Goal: Navigation & Orientation: Understand site structure

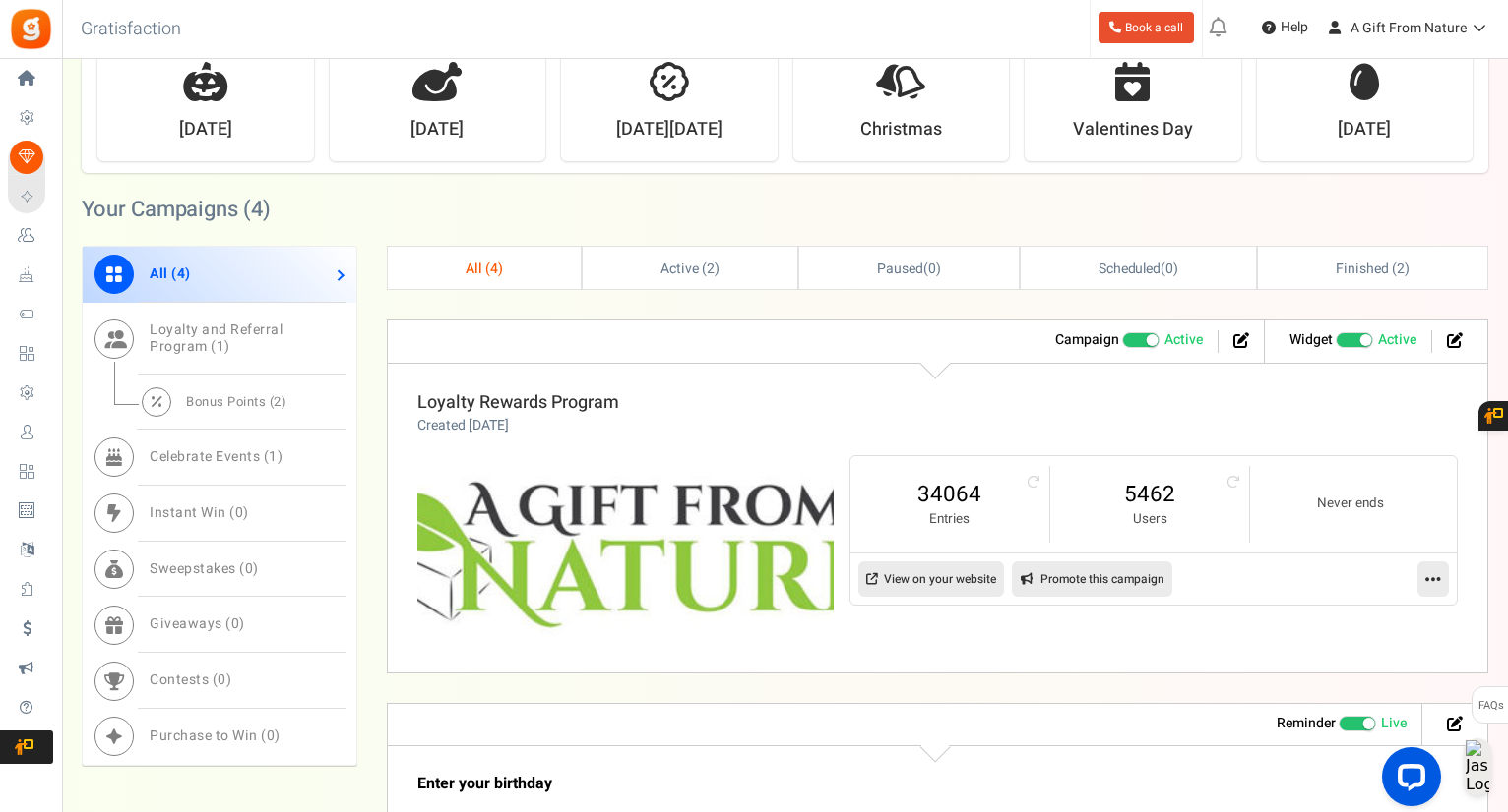
scroll to position [984, 0]
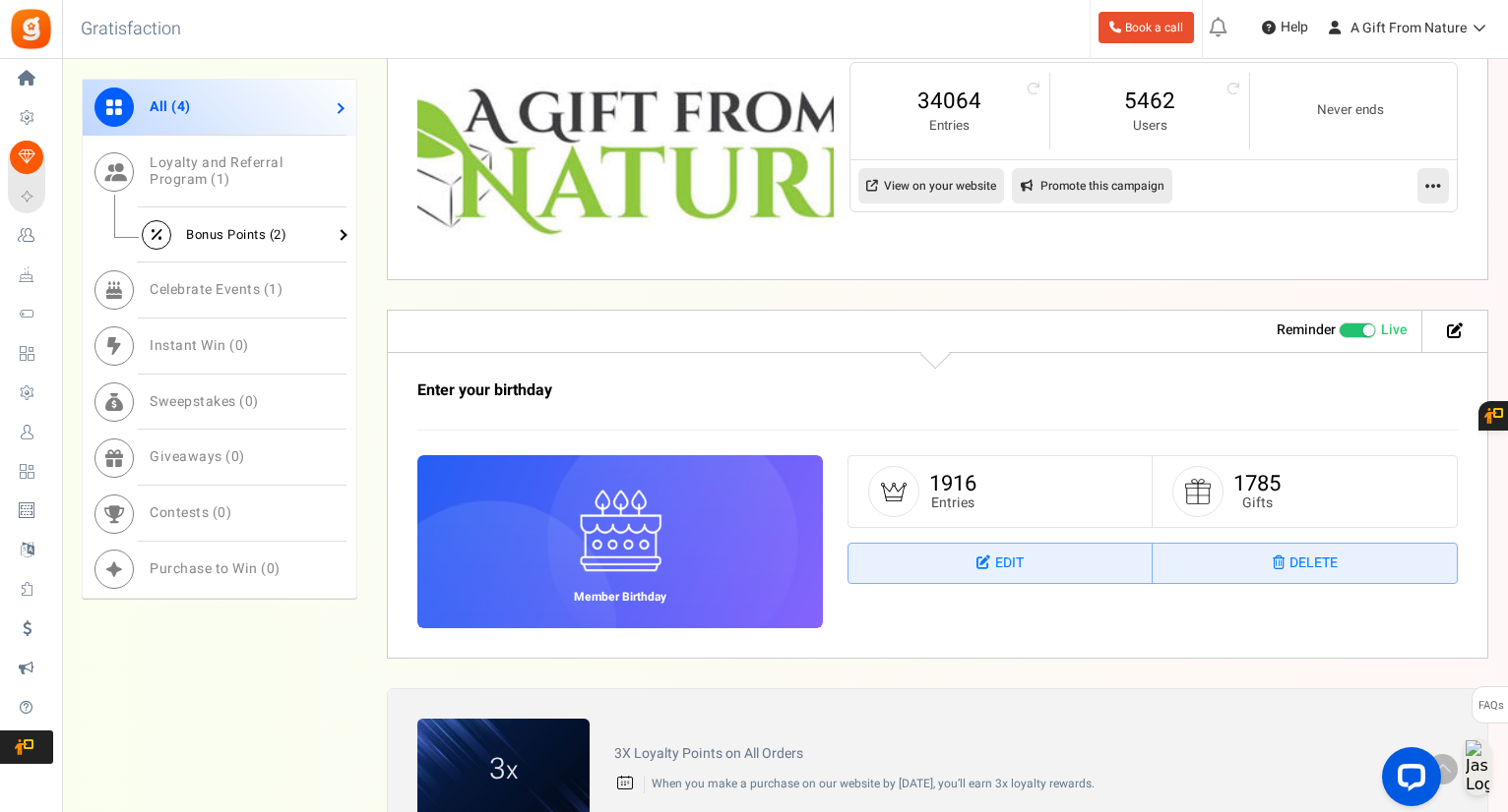
click at [241, 234] on span "Bonus Points ( 2 )" at bounding box center [236, 234] width 101 height 19
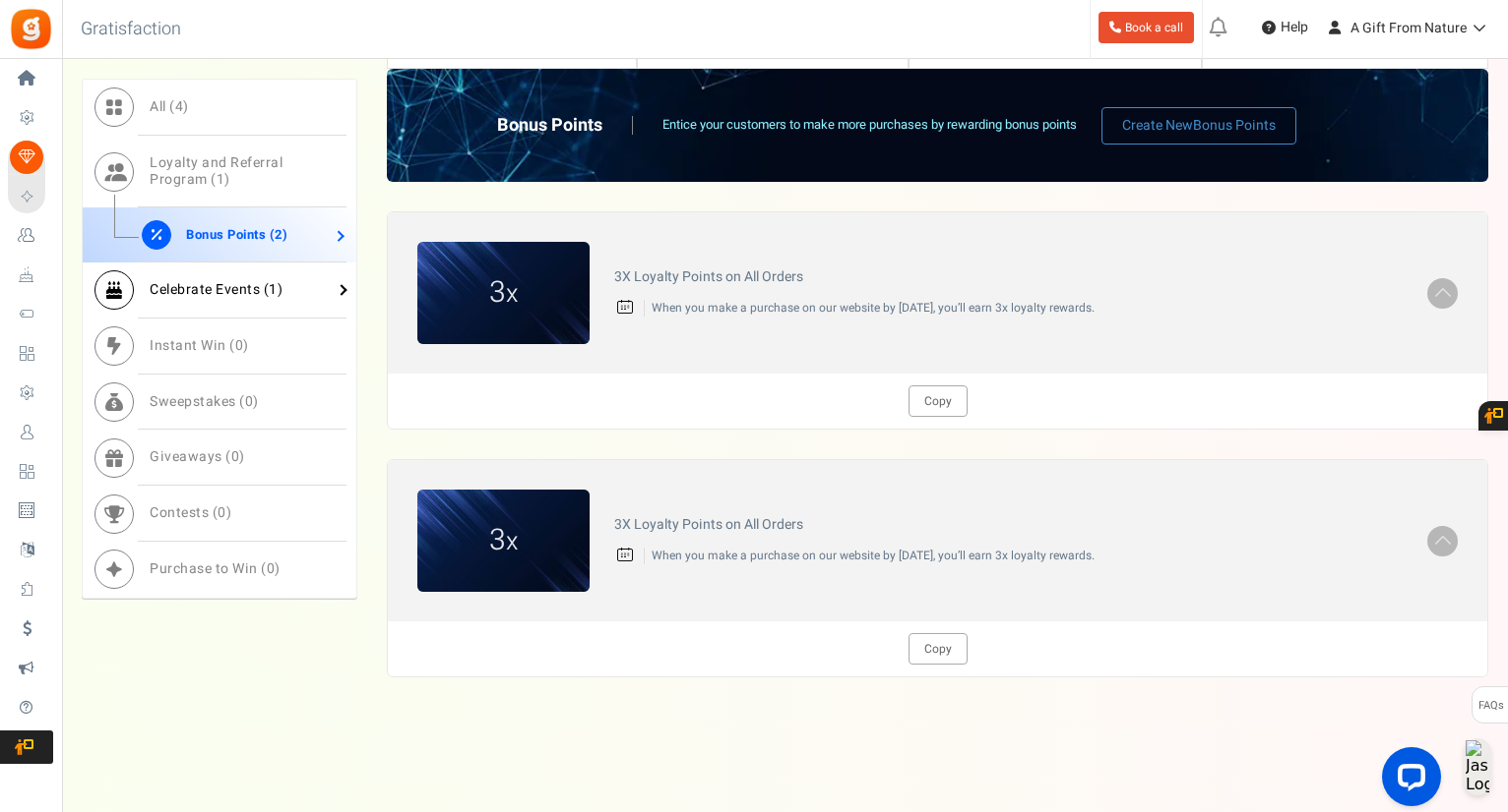
click at [307, 277] on link "Celebrate Events ( 1 )" at bounding box center [220, 290] width 273 height 56
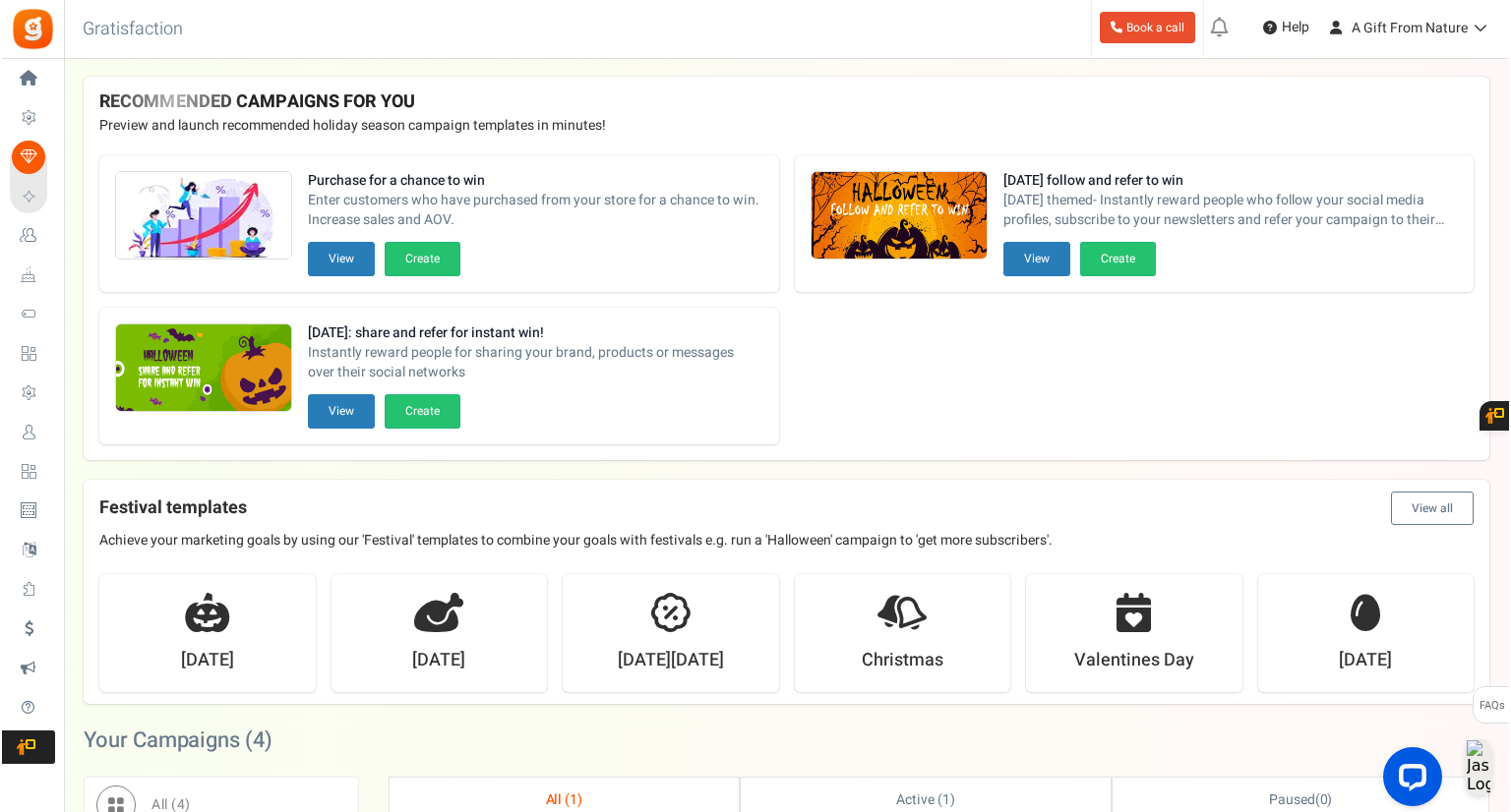
scroll to position [0, 0]
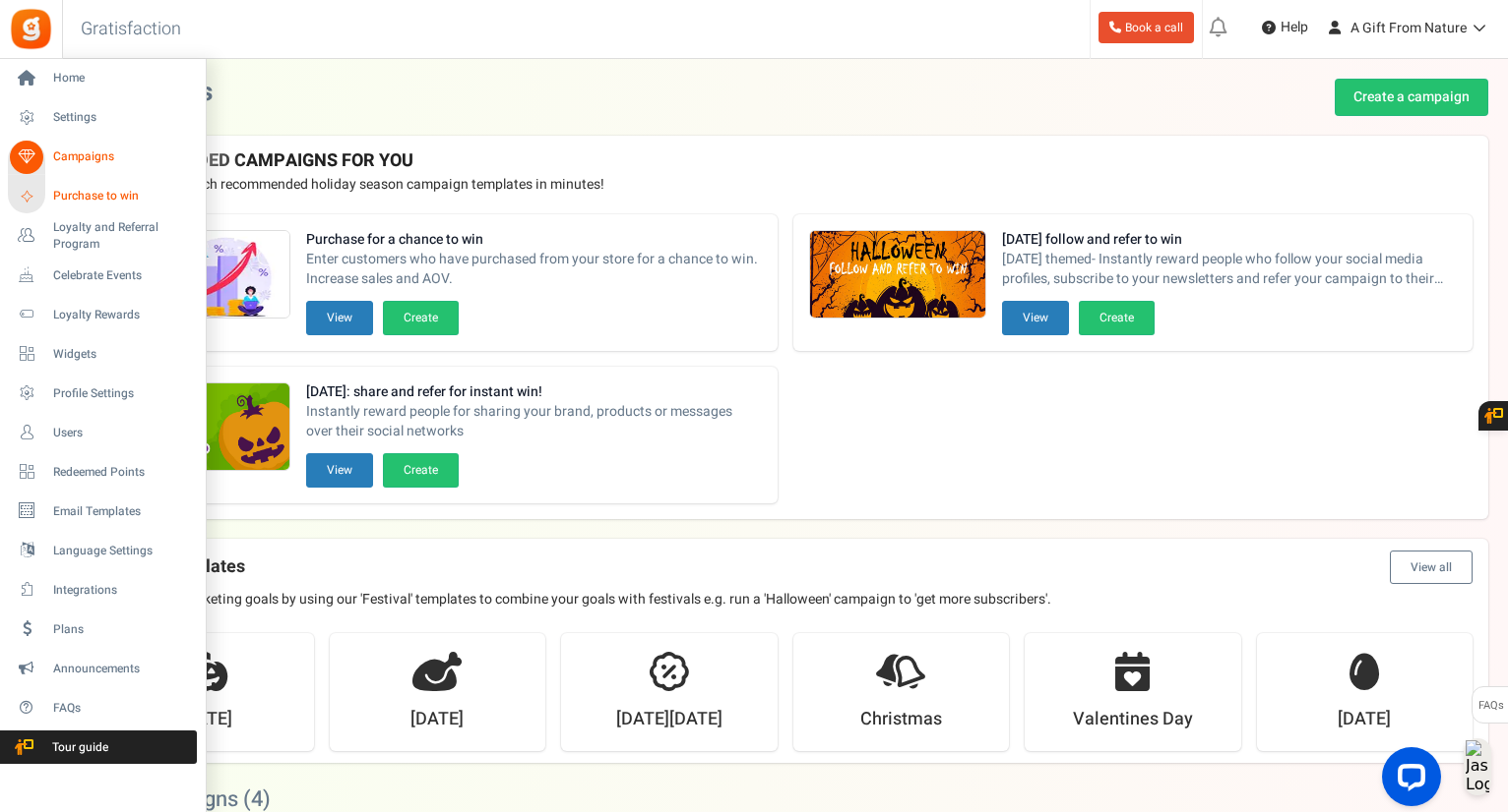
click at [56, 204] on link "Purchase to win" at bounding box center [102, 197] width 189 height 34
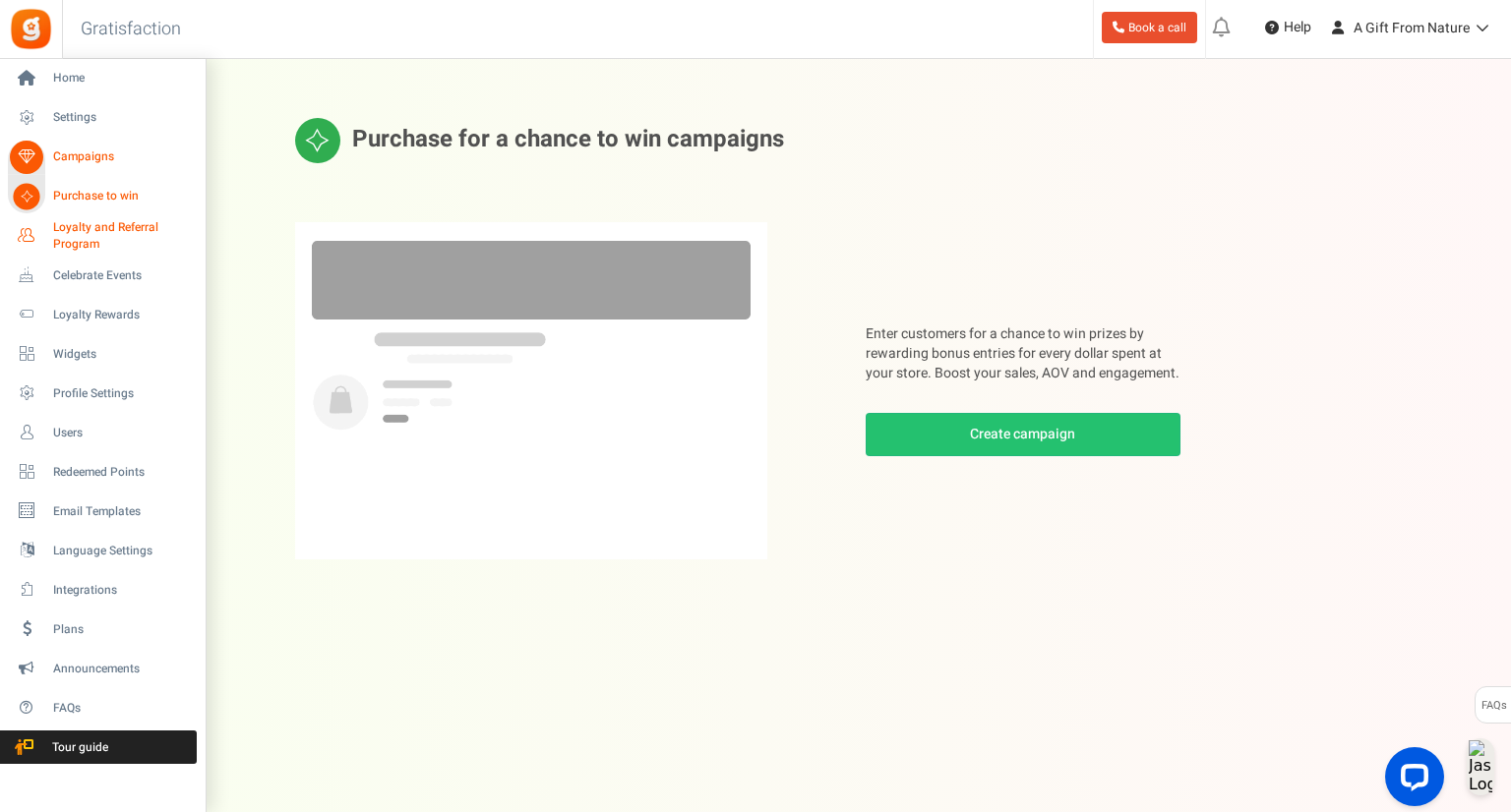
click at [87, 237] on span "Loyalty and Referral Program" at bounding box center [125, 236] width 144 height 34
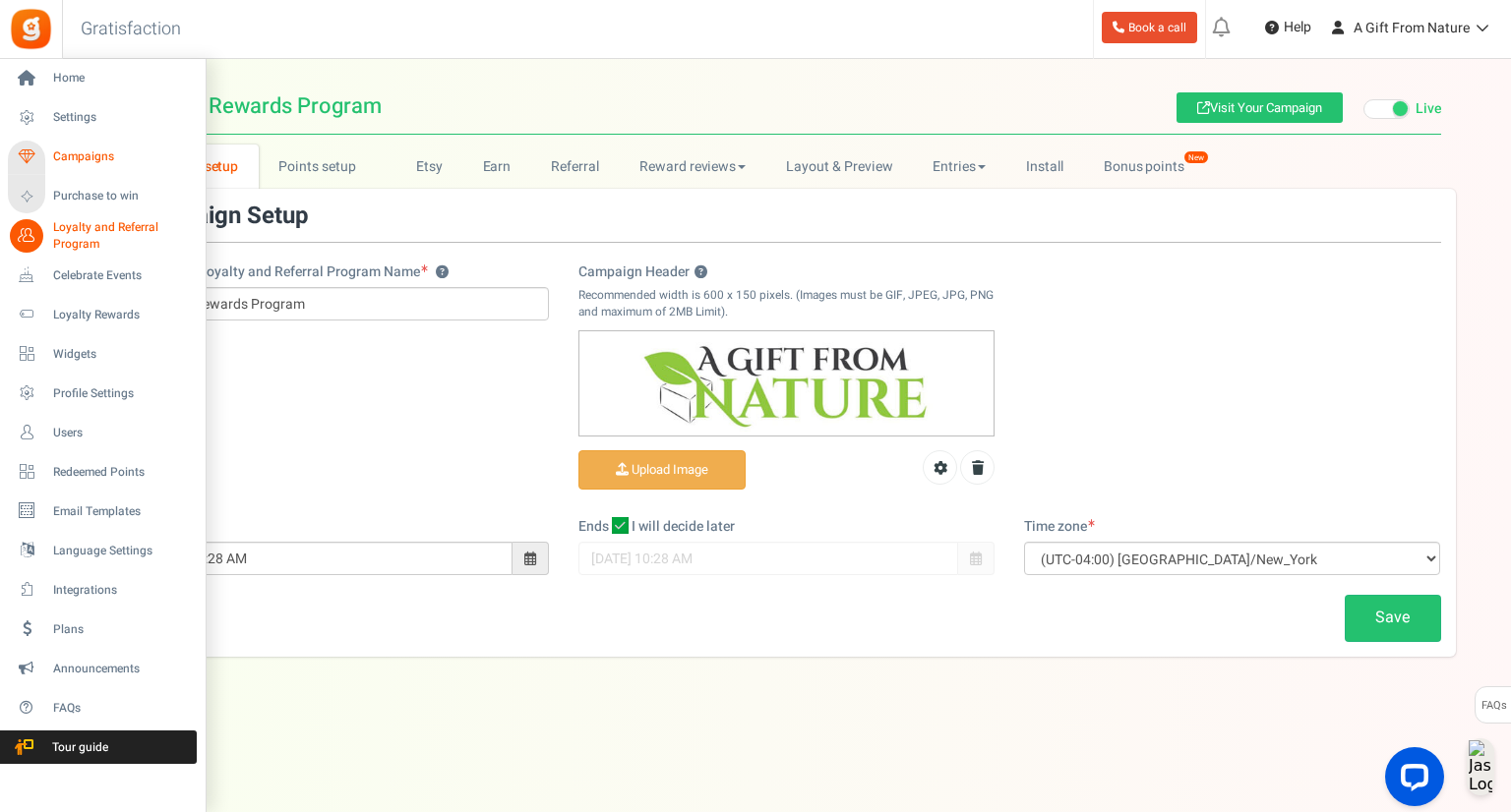
click at [89, 156] on span "Campaigns" at bounding box center [122, 157] width 138 height 17
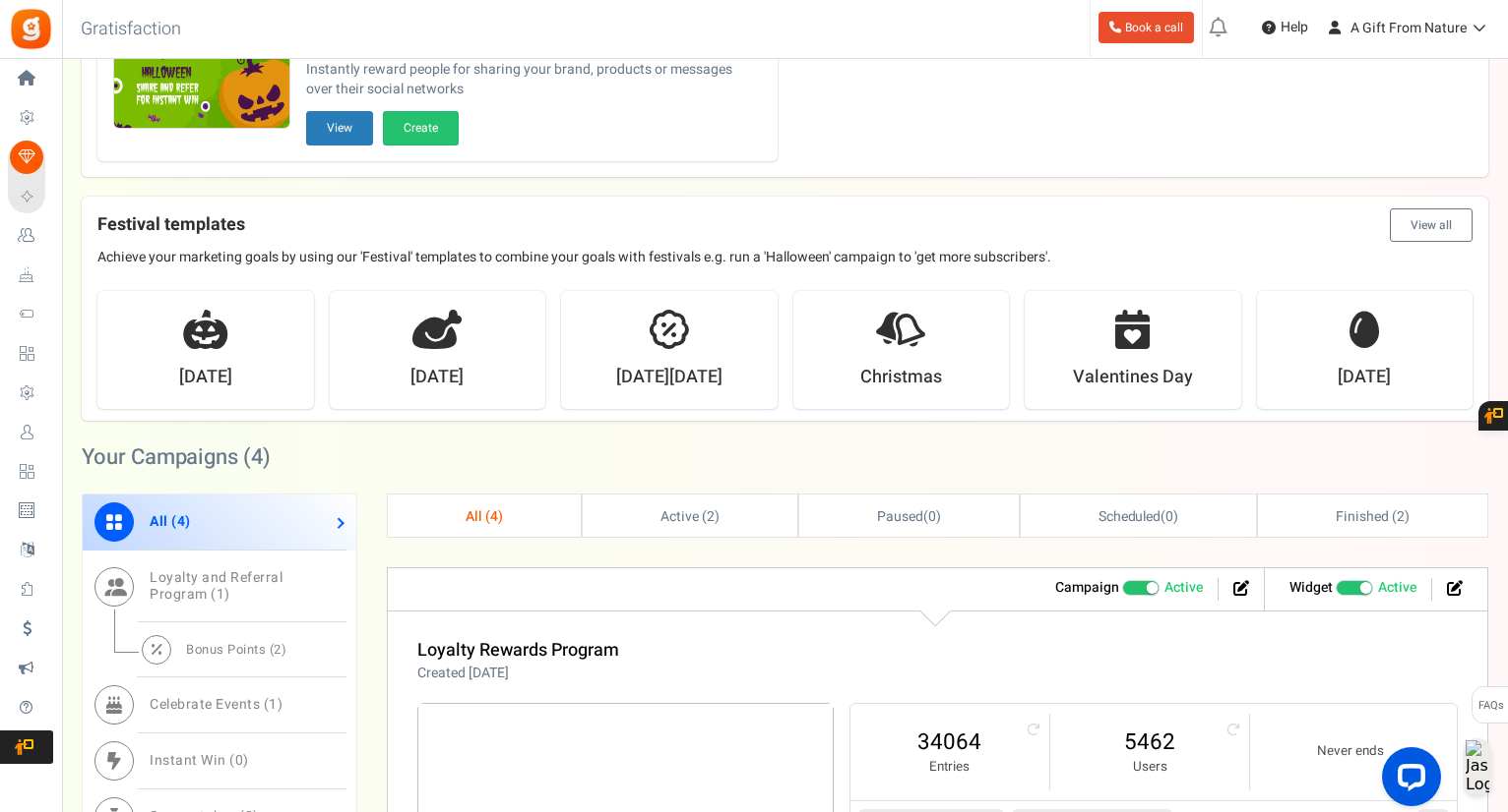
scroll to position [393, 0]
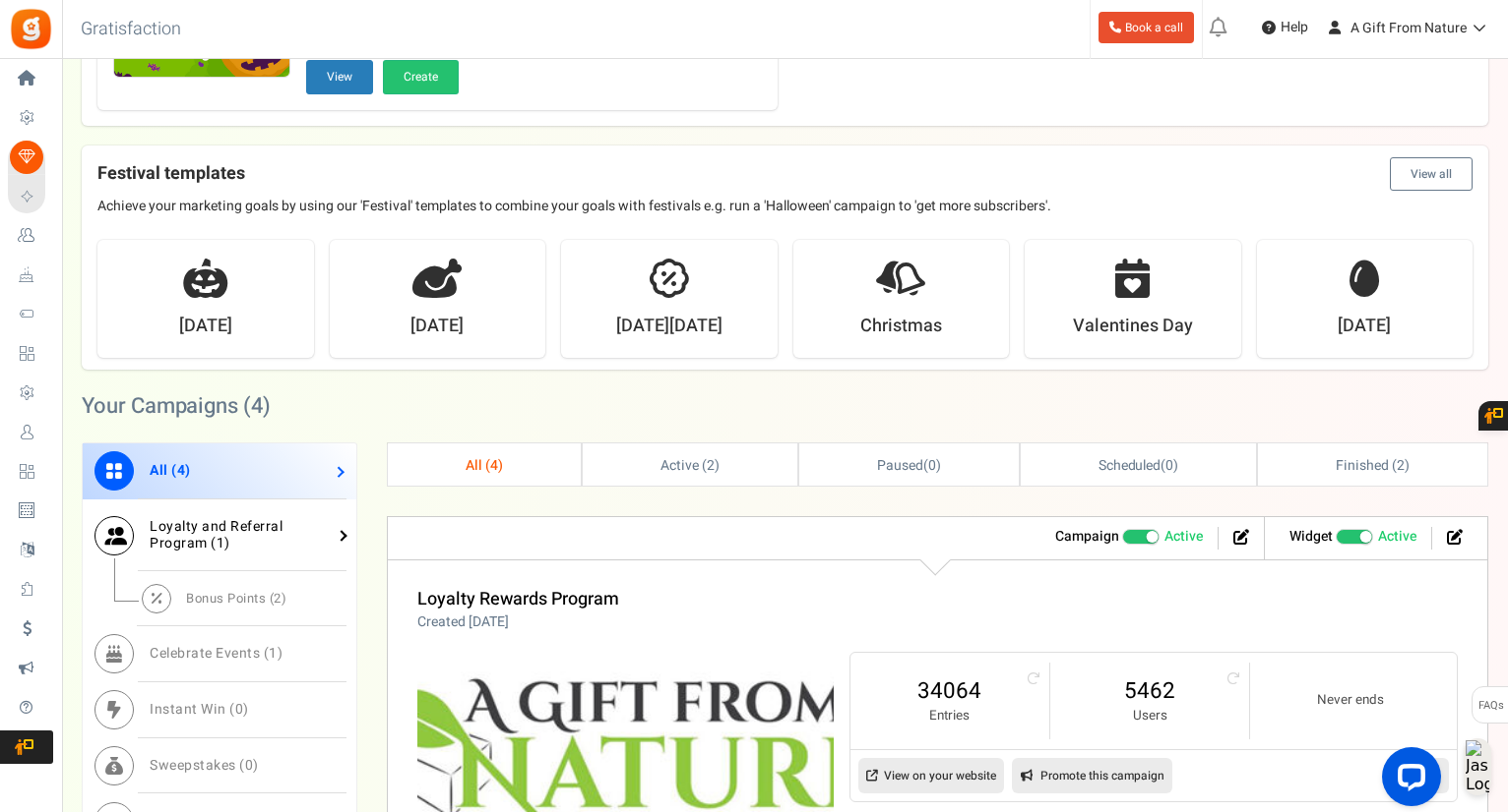
click at [288, 540] on link "Loyalty and Referral Program ( 1 )" at bounding box center [220, 536] width 273 height 73
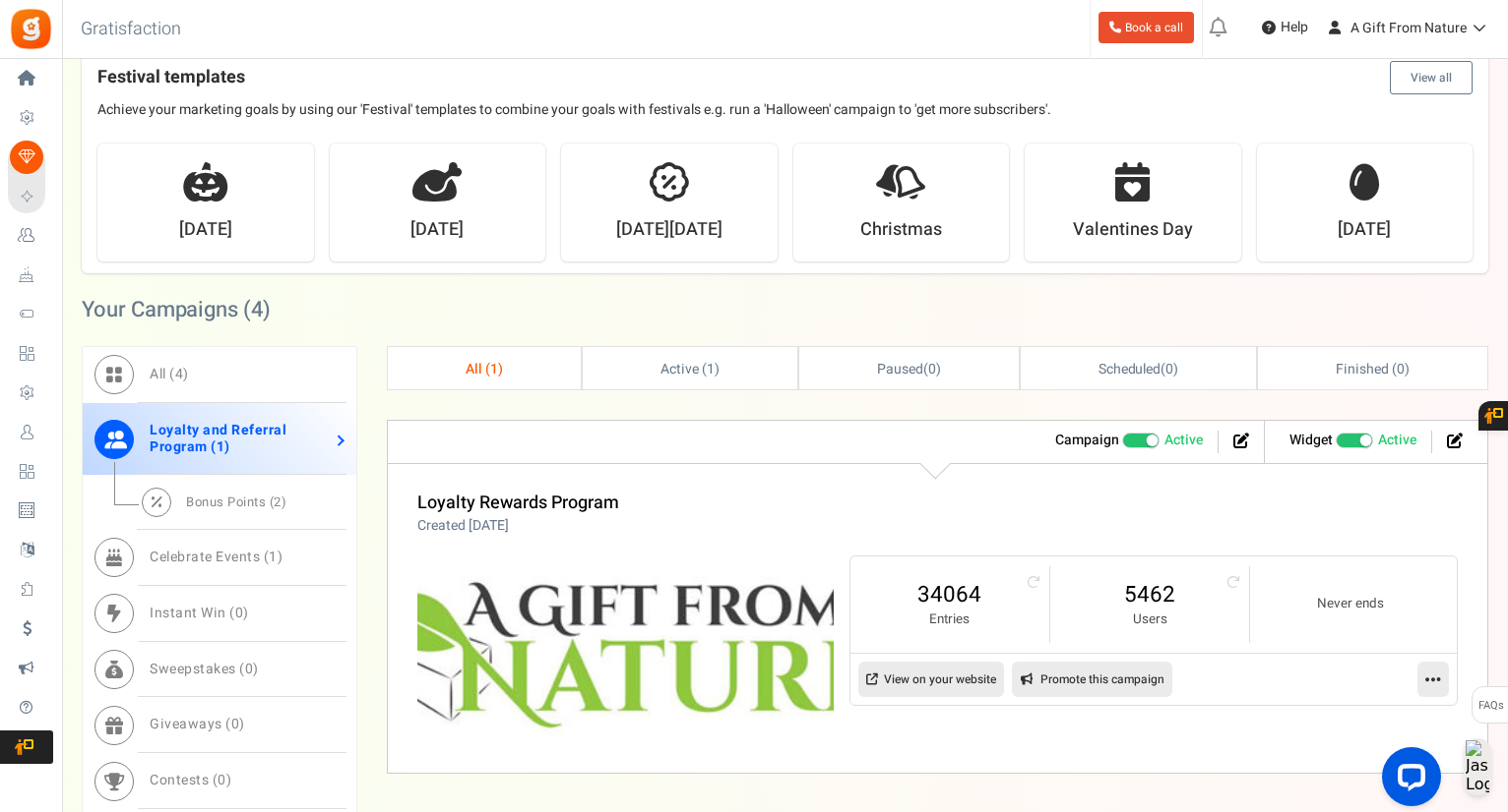
scroll to position [492, 0]
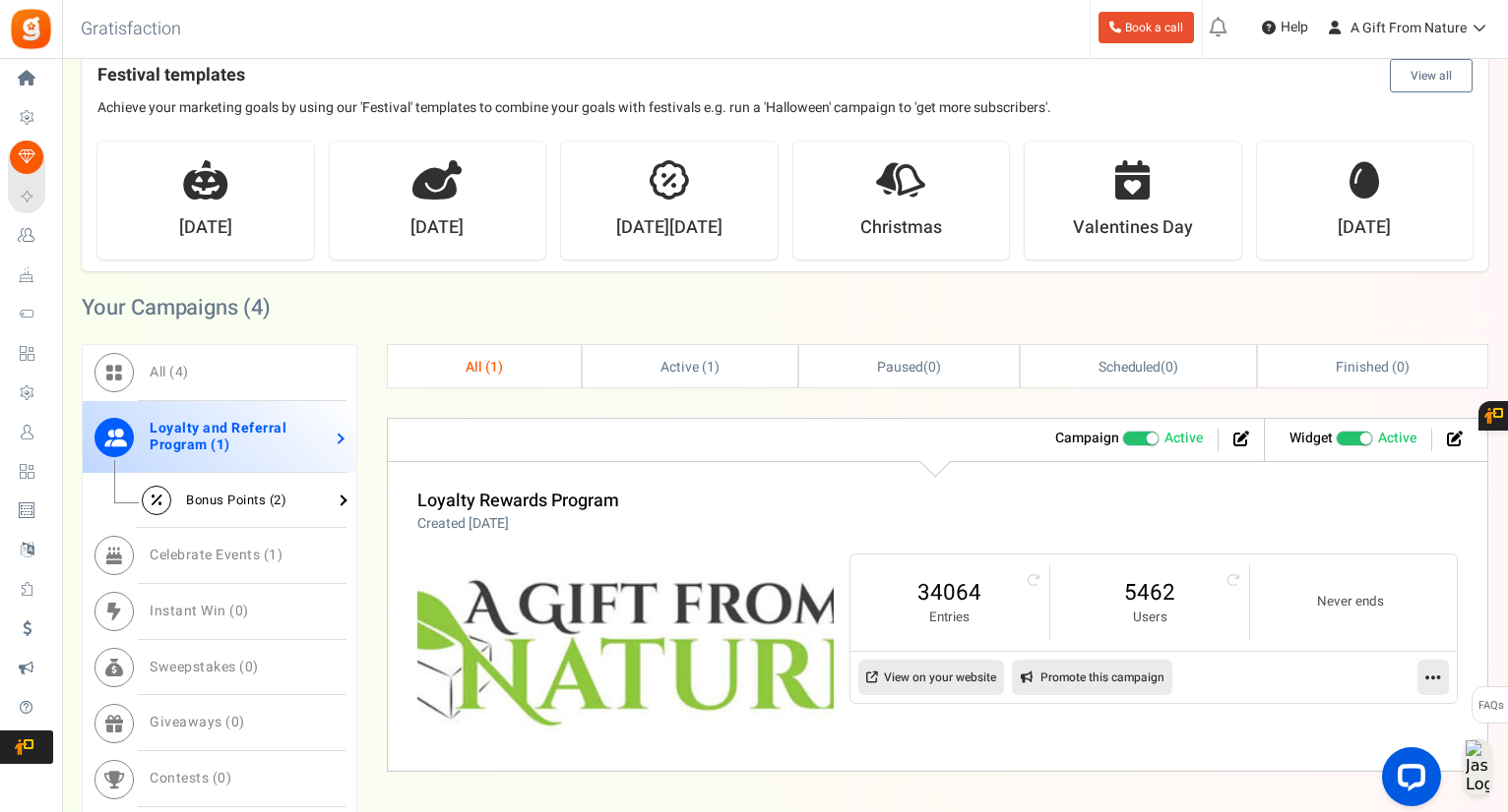
click at [199, 495] on span "Bonus Points ( 2 )" at bounding box center [236, 500] width 101 height 19
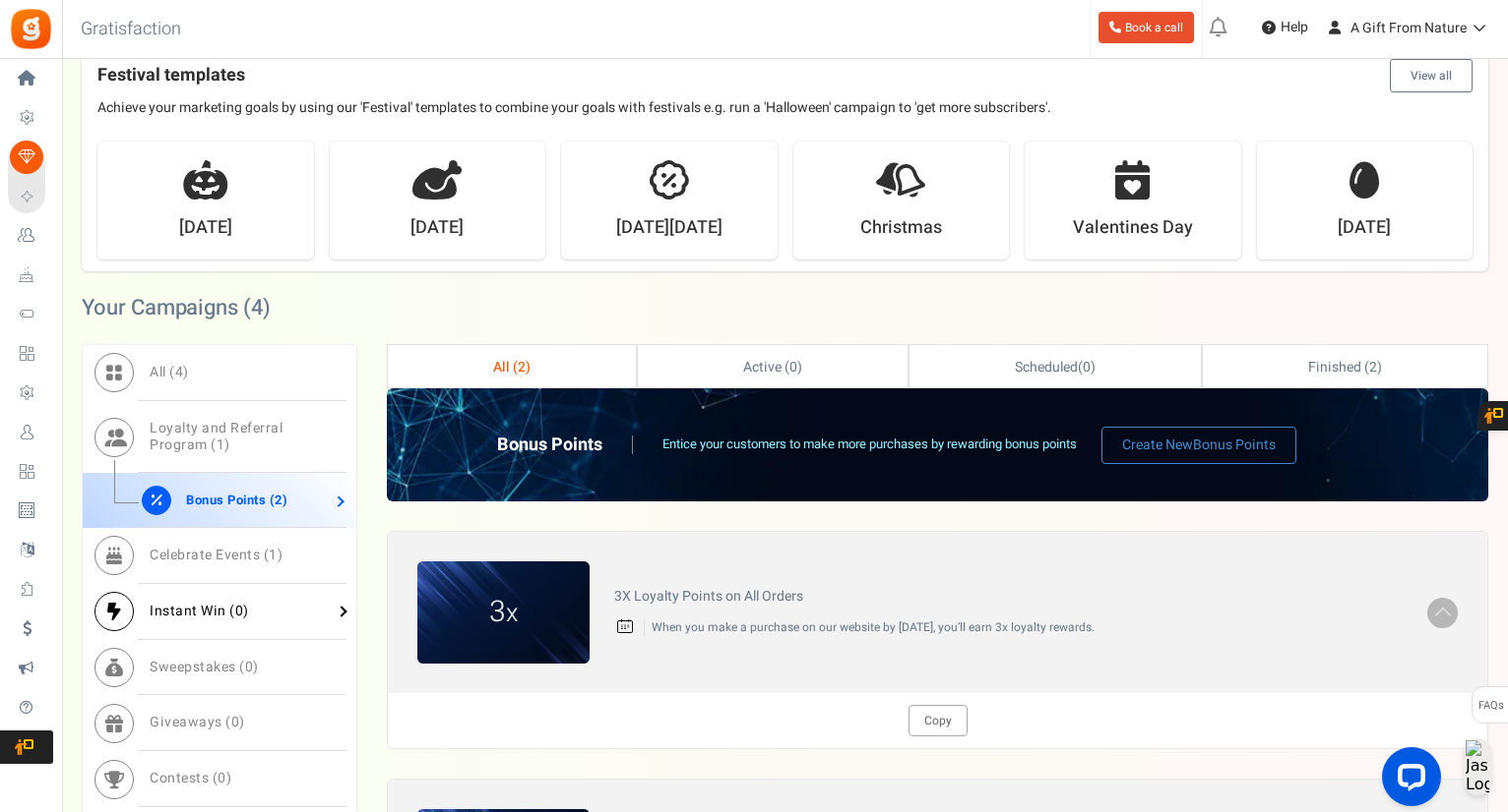
click at [241, 596] on link "Instant Win ( 0 )" at bounding box center [220, 612] width 273 height 56
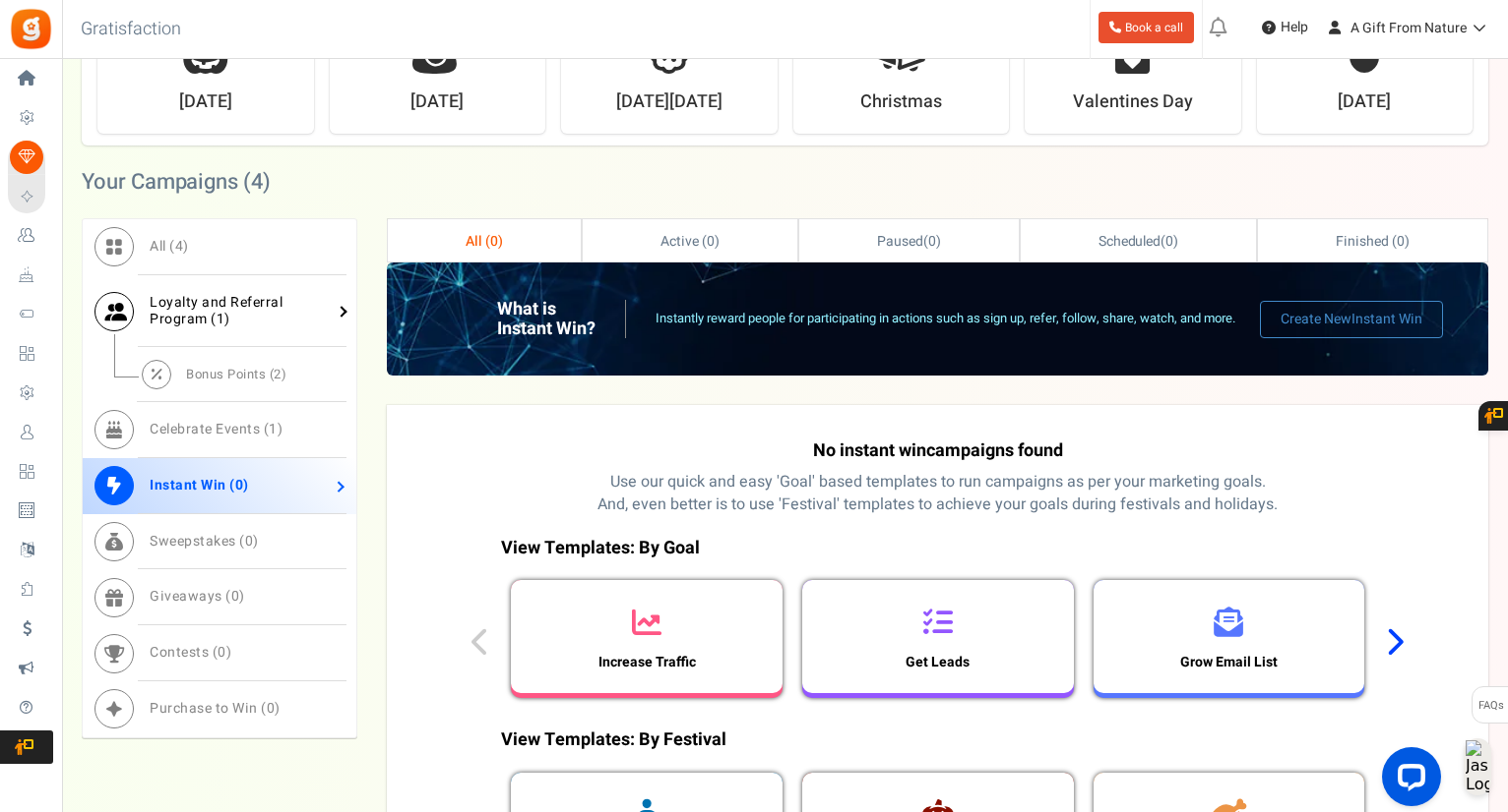
scroll to position [688, 0]
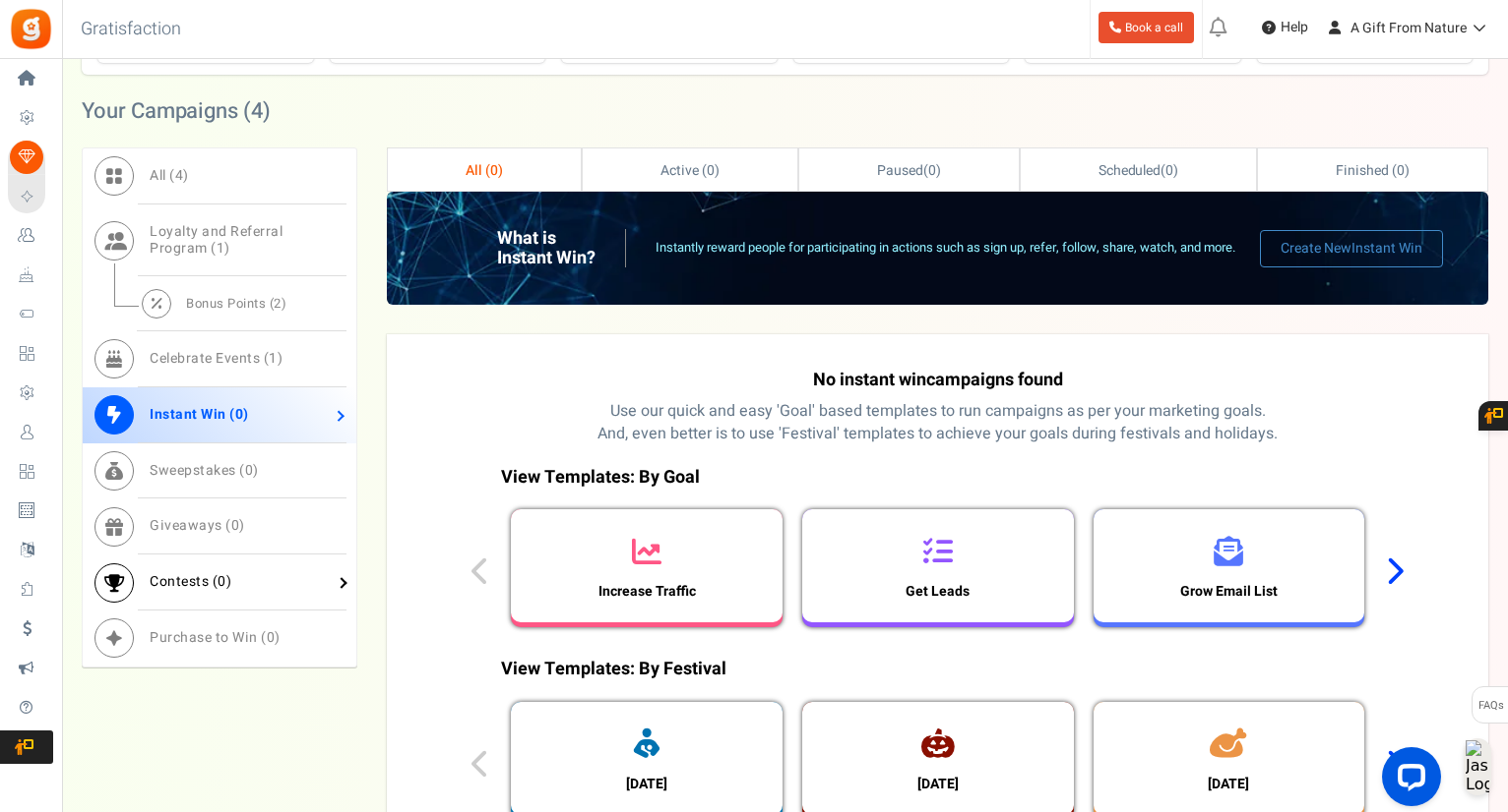
click at [241, 561] on link "Contests ( 0 )" at bounding box center [220, 583] width 273 height 56
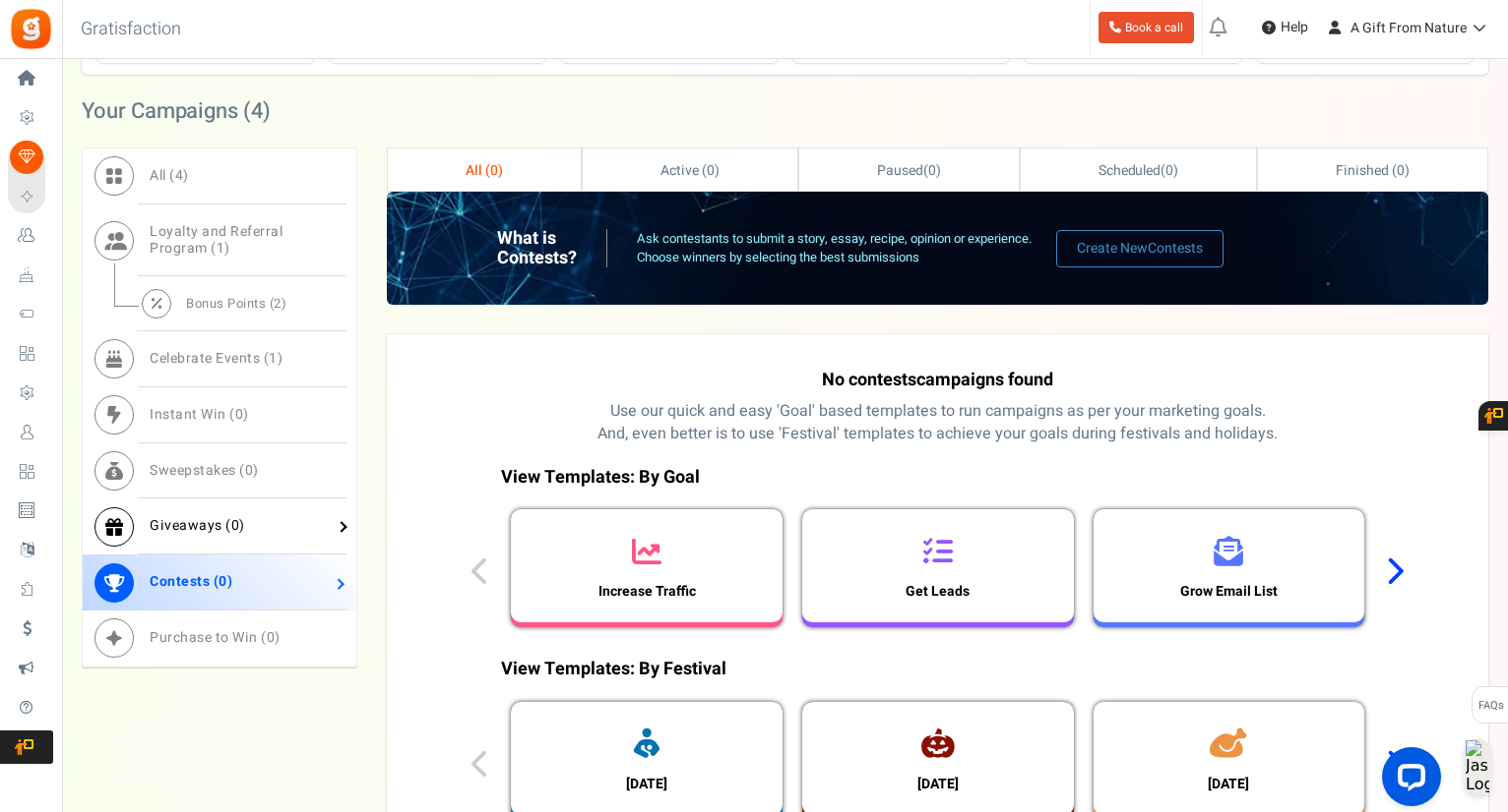
click at [259, 522] on link "Giveaways ( 0 )" at bounding box center [220, 527] width 273 height 56
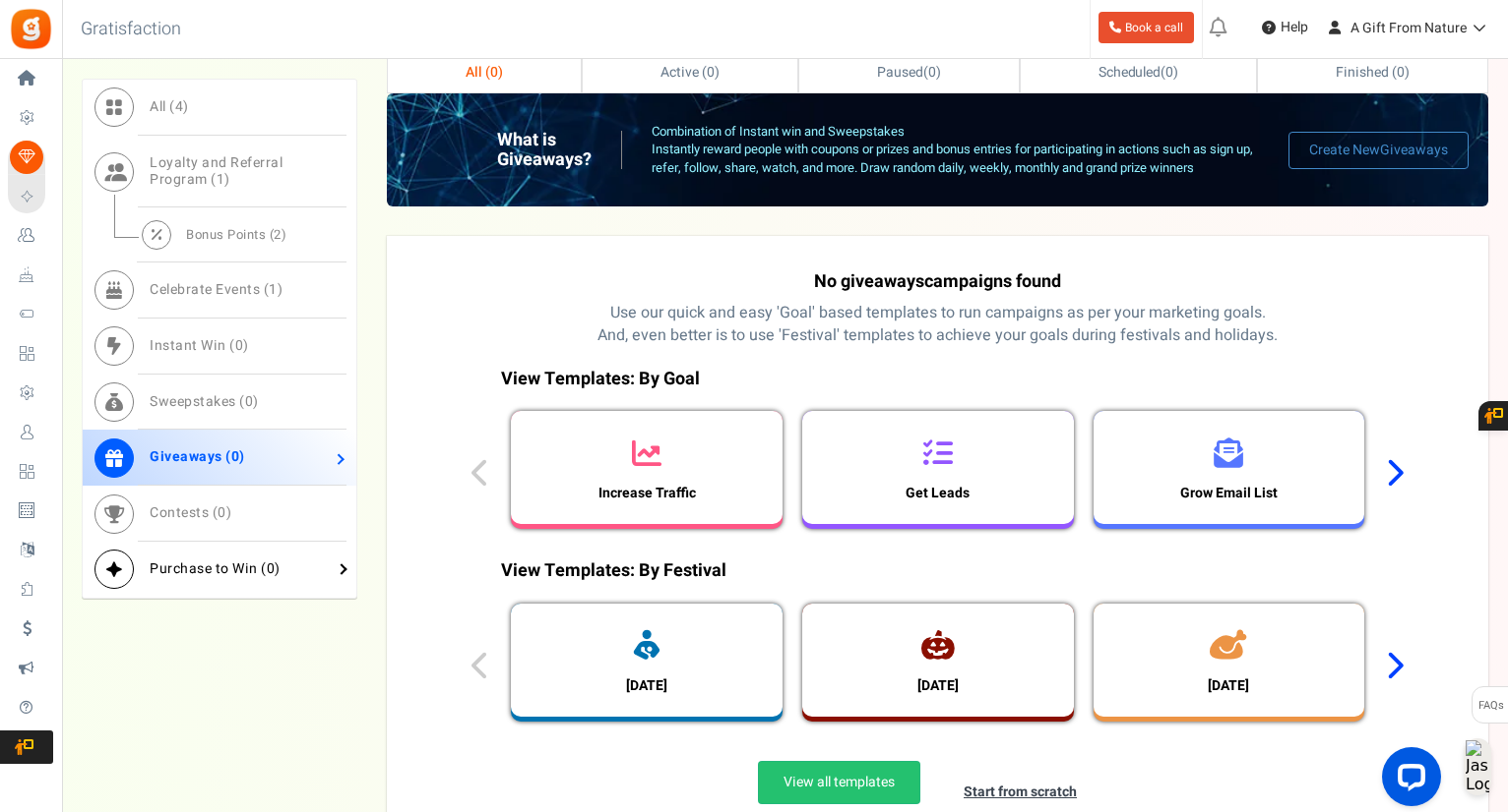
click at [257, 576] on span "Purchase to Win ( 0 )" at bounding box center [215, 569] width 131 height 21
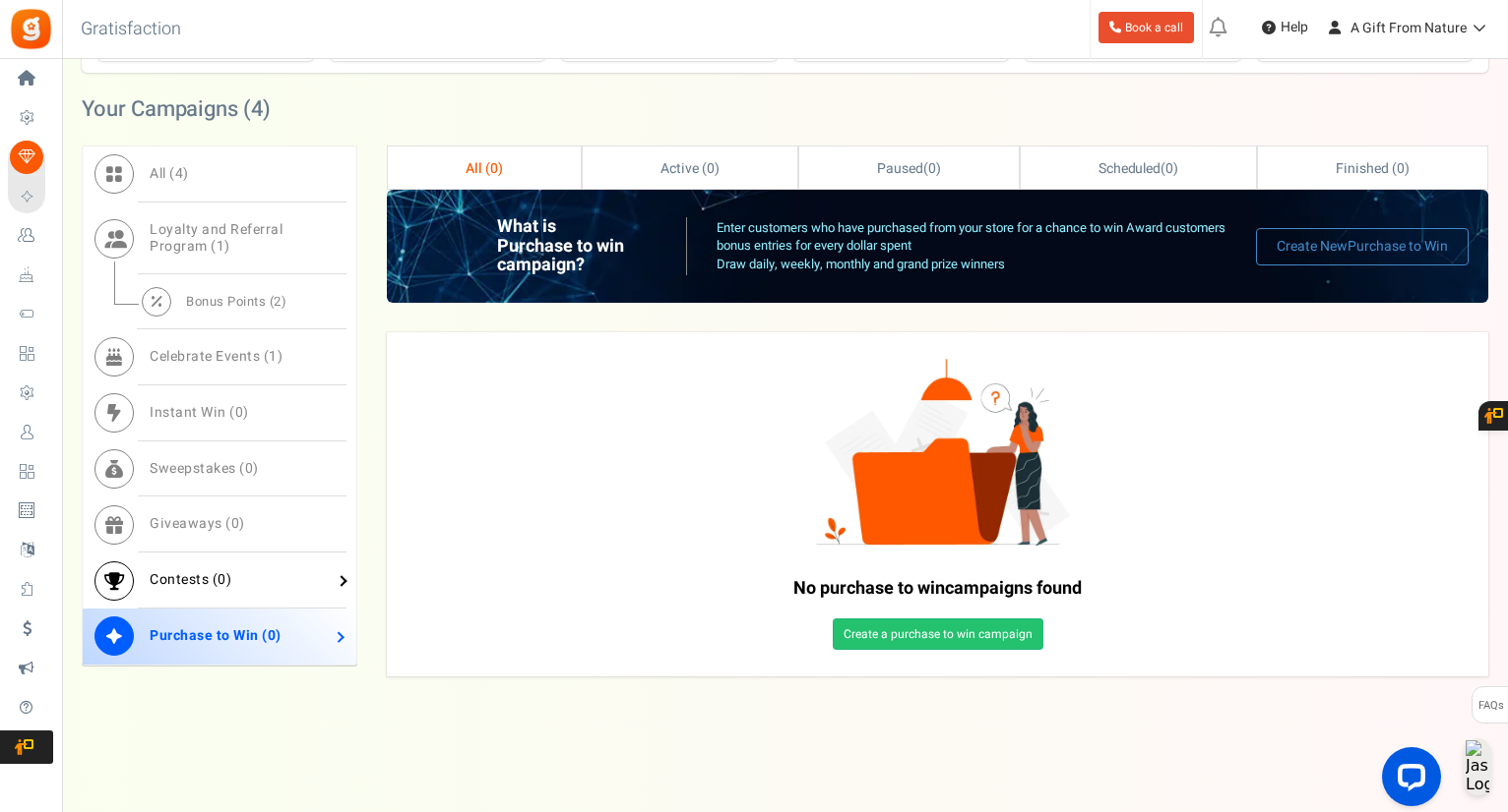
click at [258, 564] on link "Contests ( 0 )" at bounding box center [220, 581] width 273 height 56
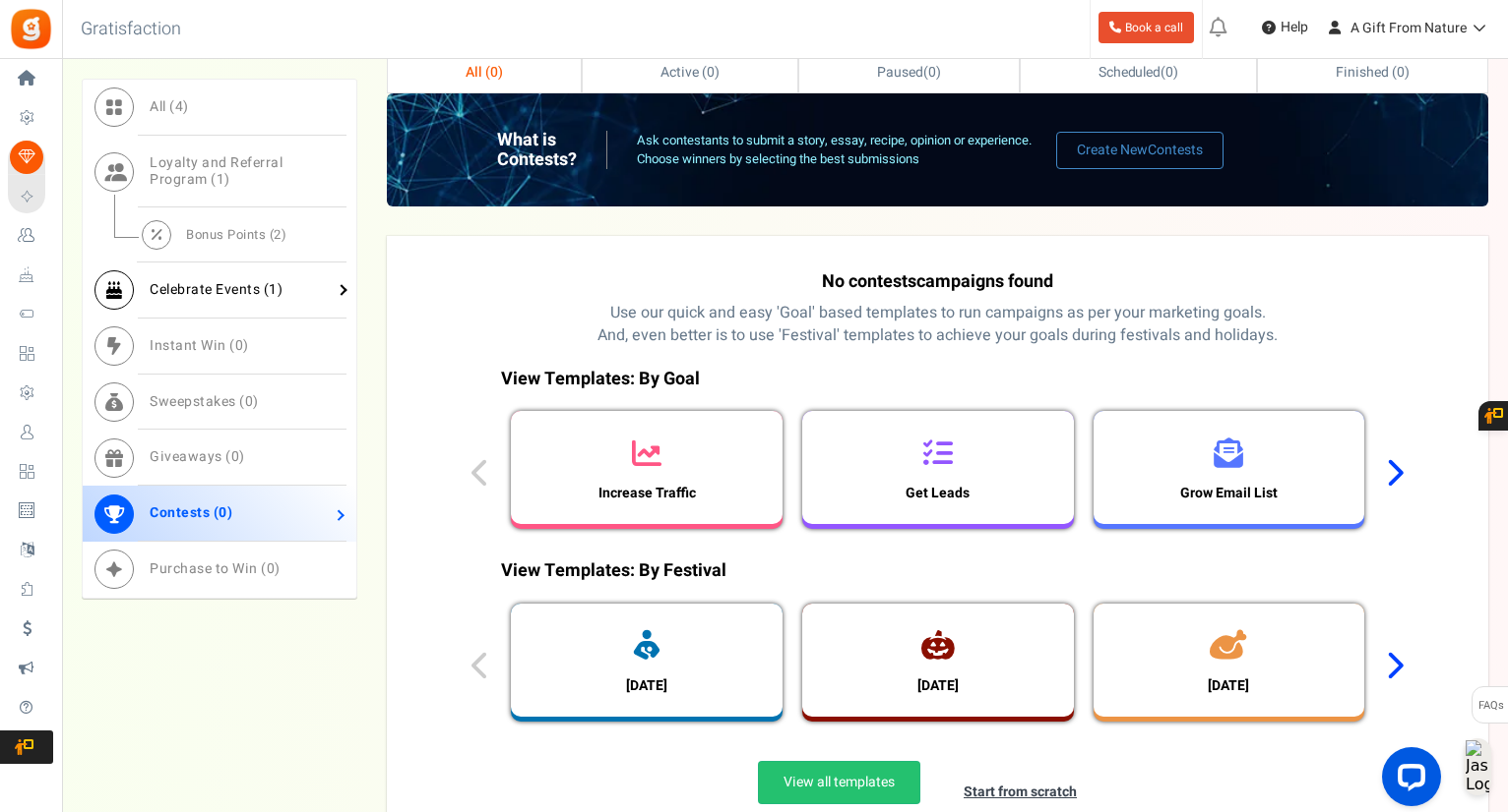
click at [204, 306] on link "Celebrate Events ( 1 )" at bounding box center [220, 290] width 273 height 56
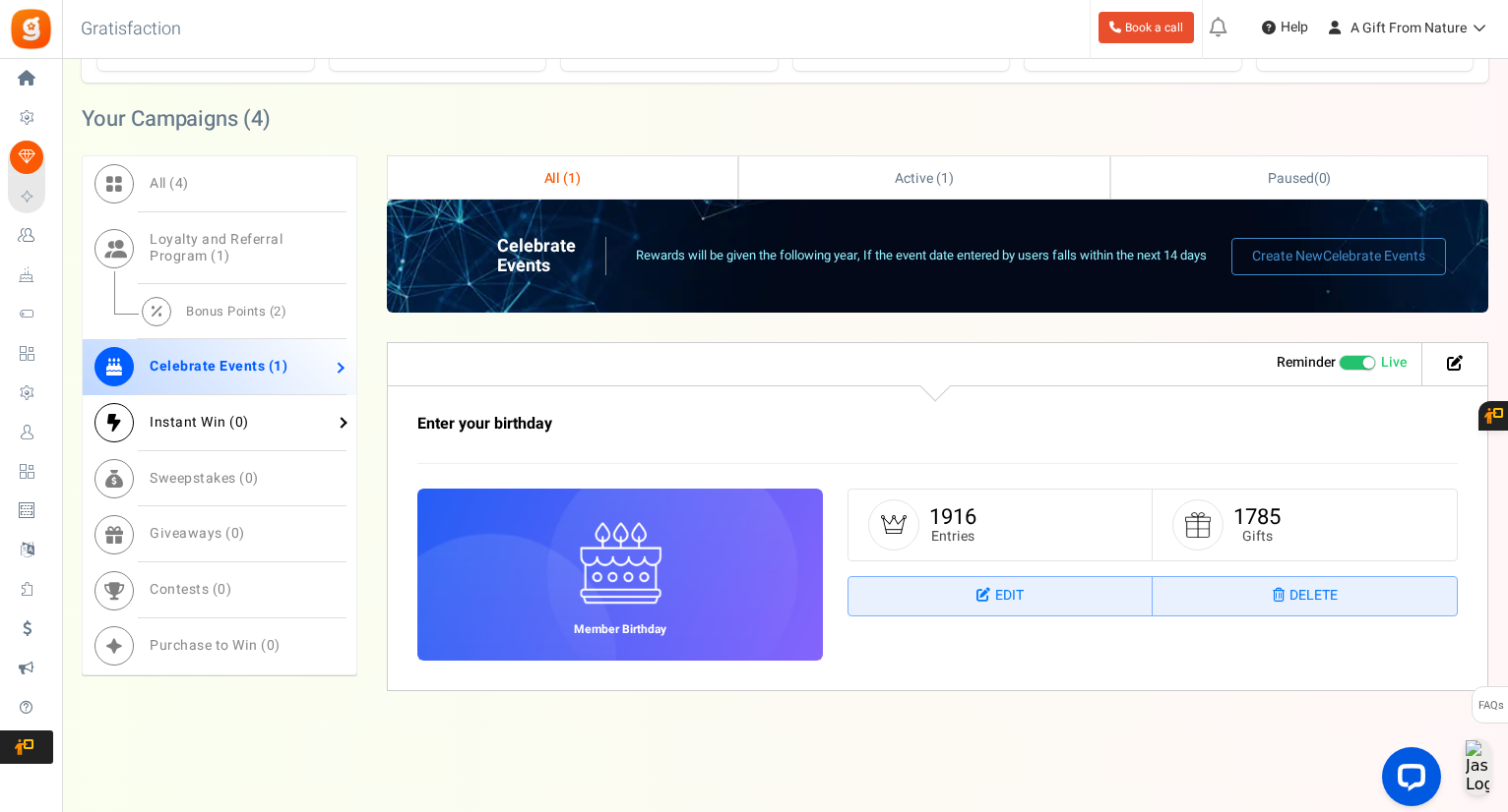
click at [229, 413] on span "Instant Win ( 0 )" at bounding box center [200, 422] width 100 height 21
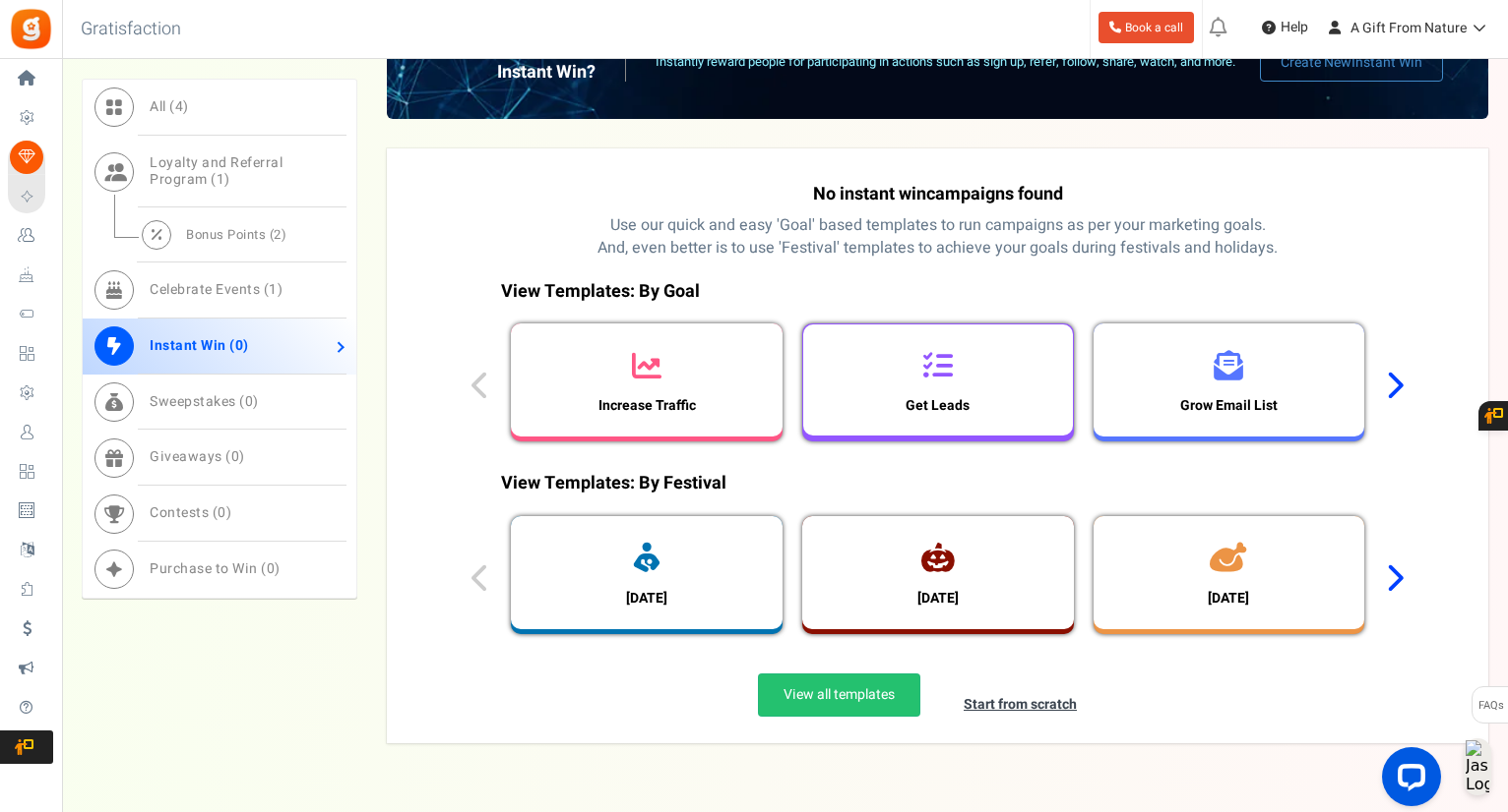
scroll to position [885, 0]
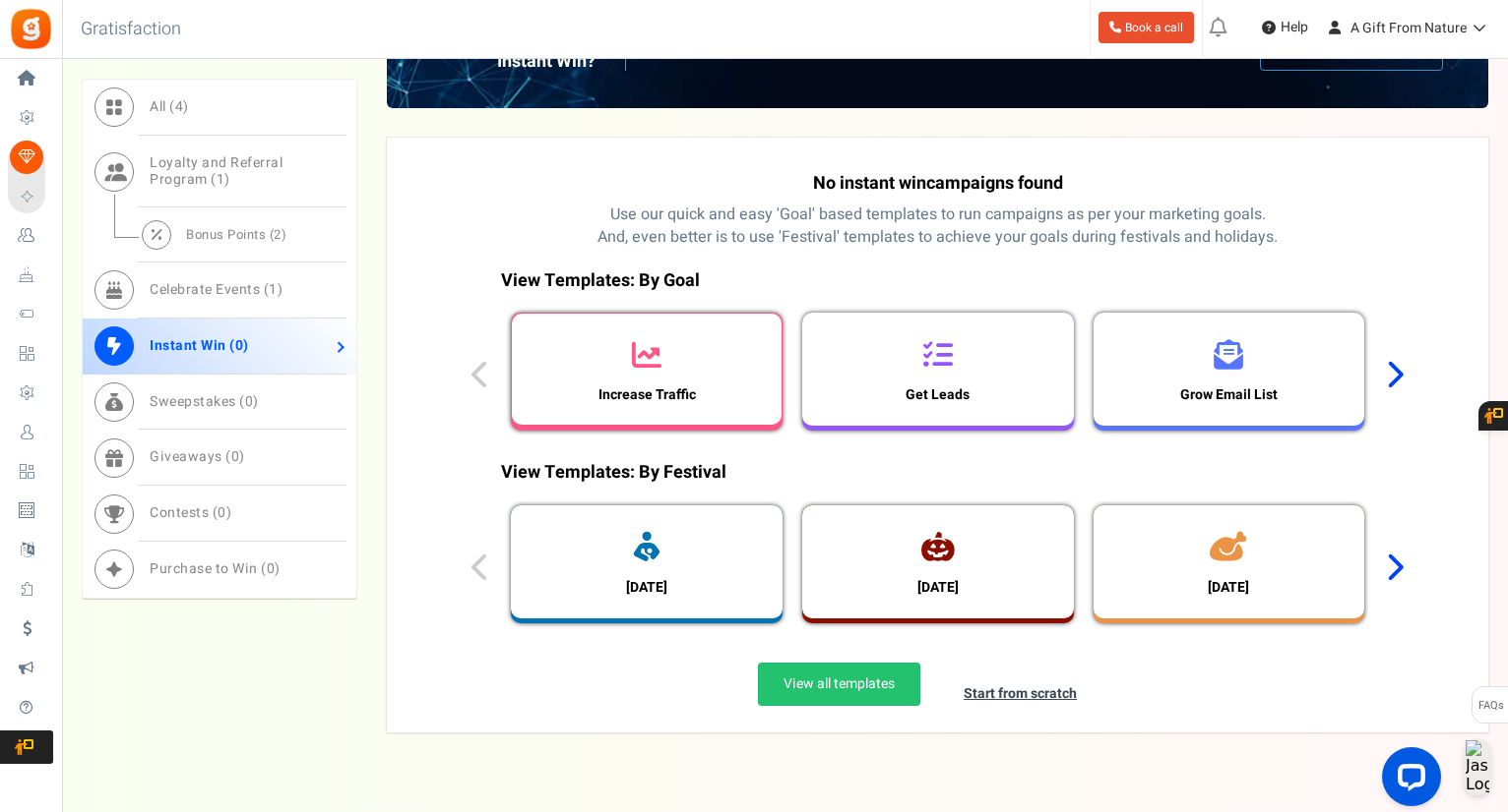
click at [666, 393] on h3 "Increase Traffic" at bounding box center [647, 394] width 117 height 15
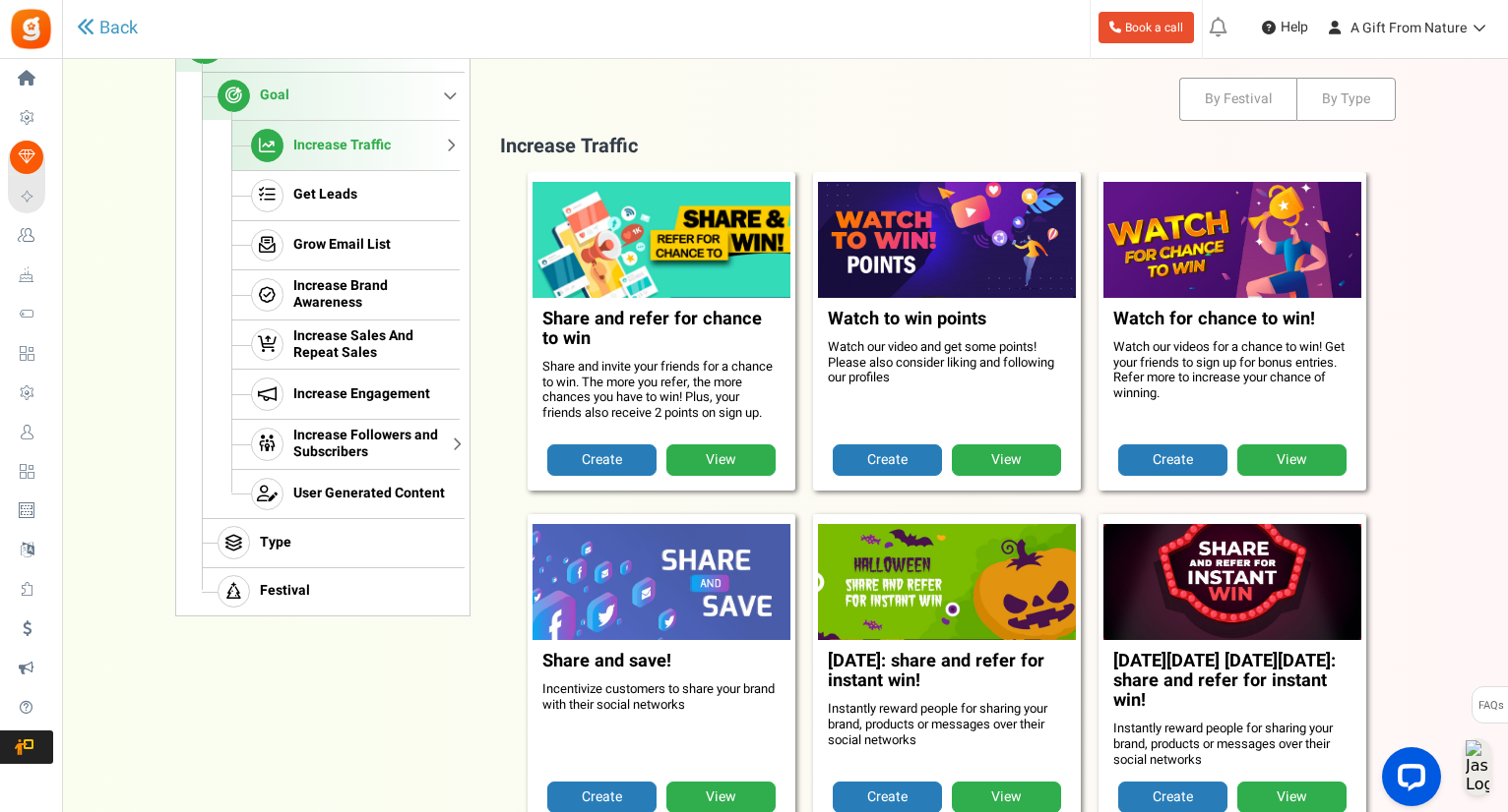
scroll to position [299, 0]
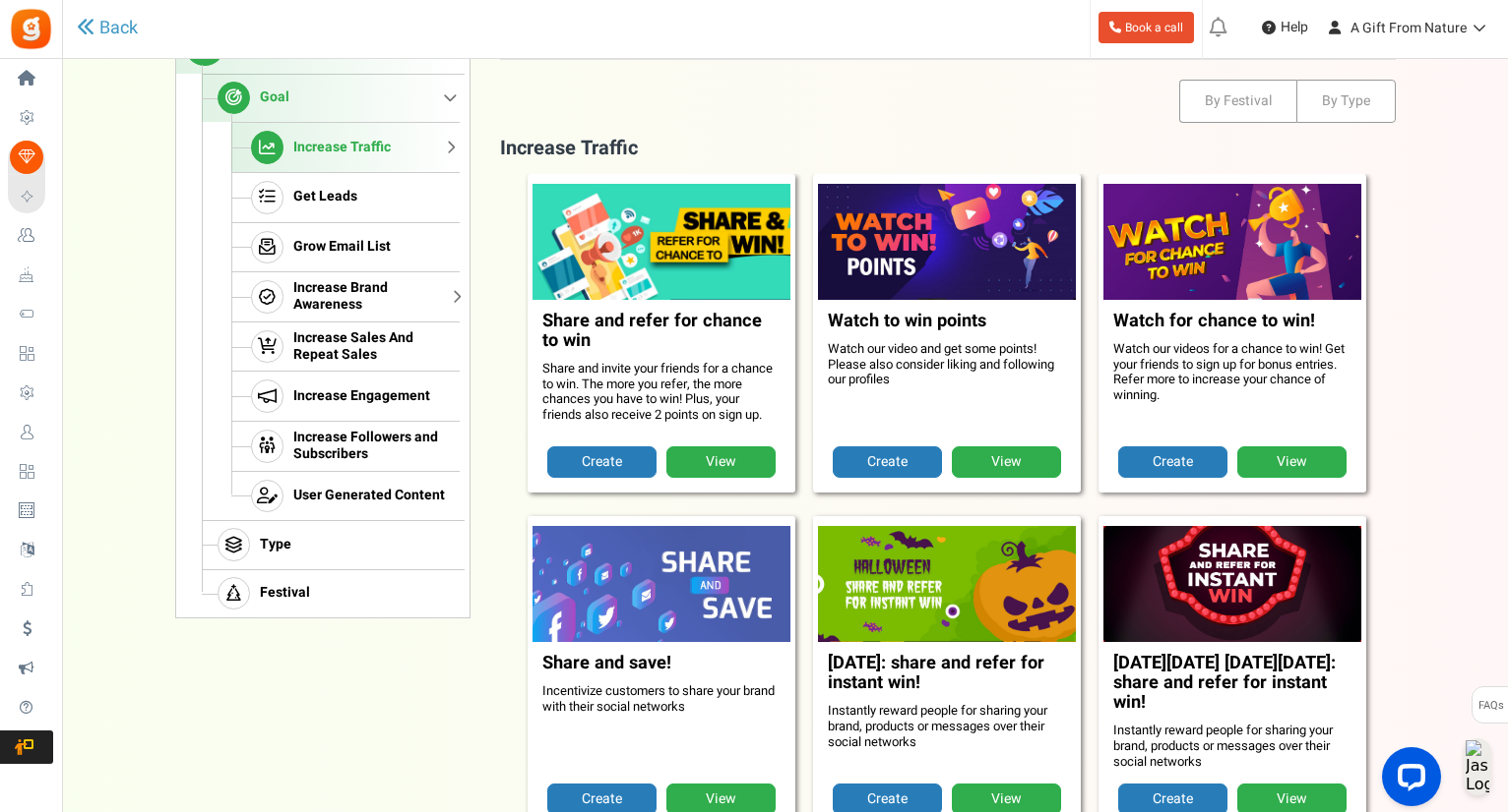
click at [330, 293] on span "Increase Brand Awareness" at bounding box center [373, 297] width 161 height 34
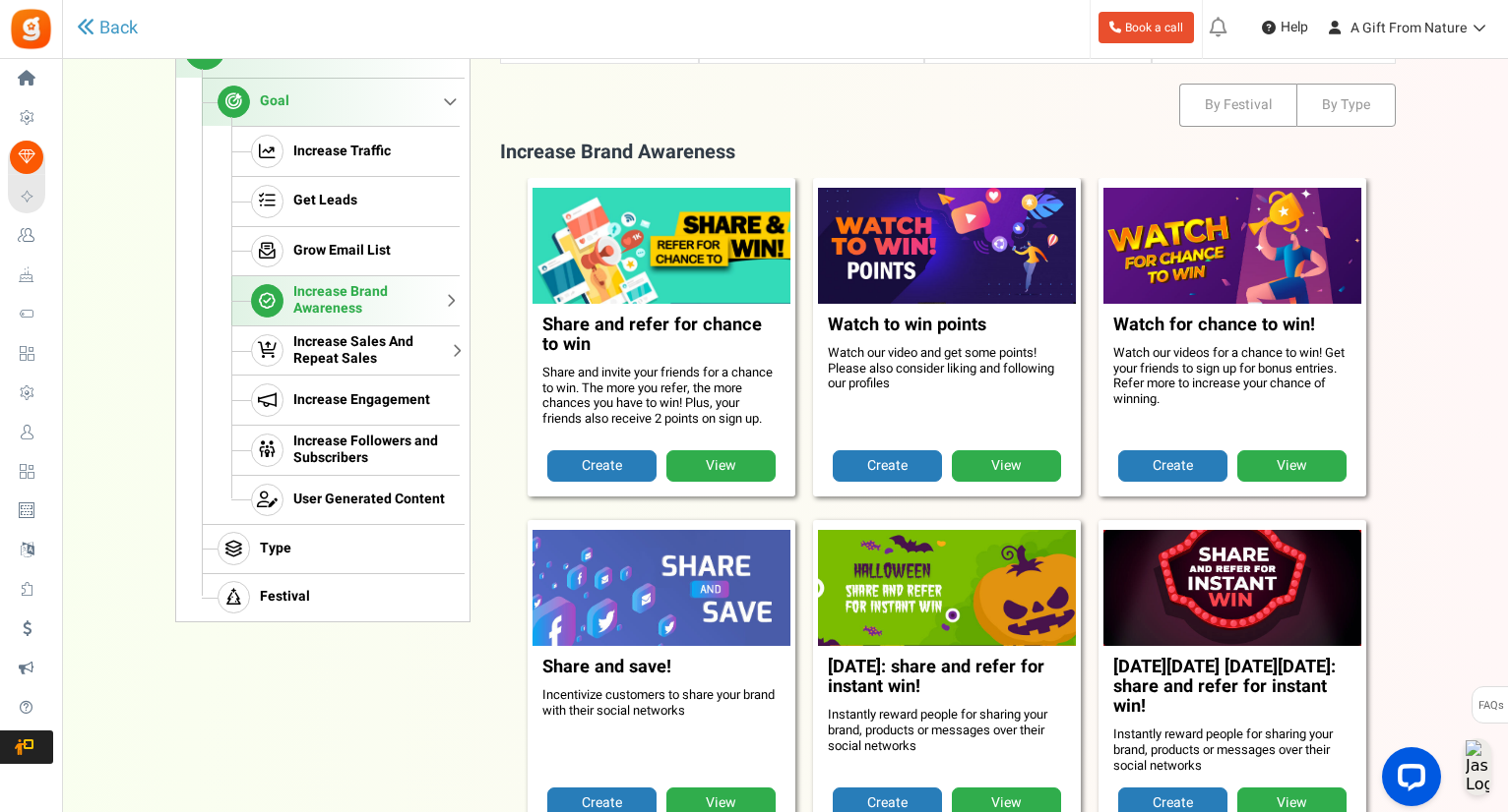
click at [344, 336] on link "Increase Sales And Repeat Sales" at bounding box center [345, 350] width 229 height 50
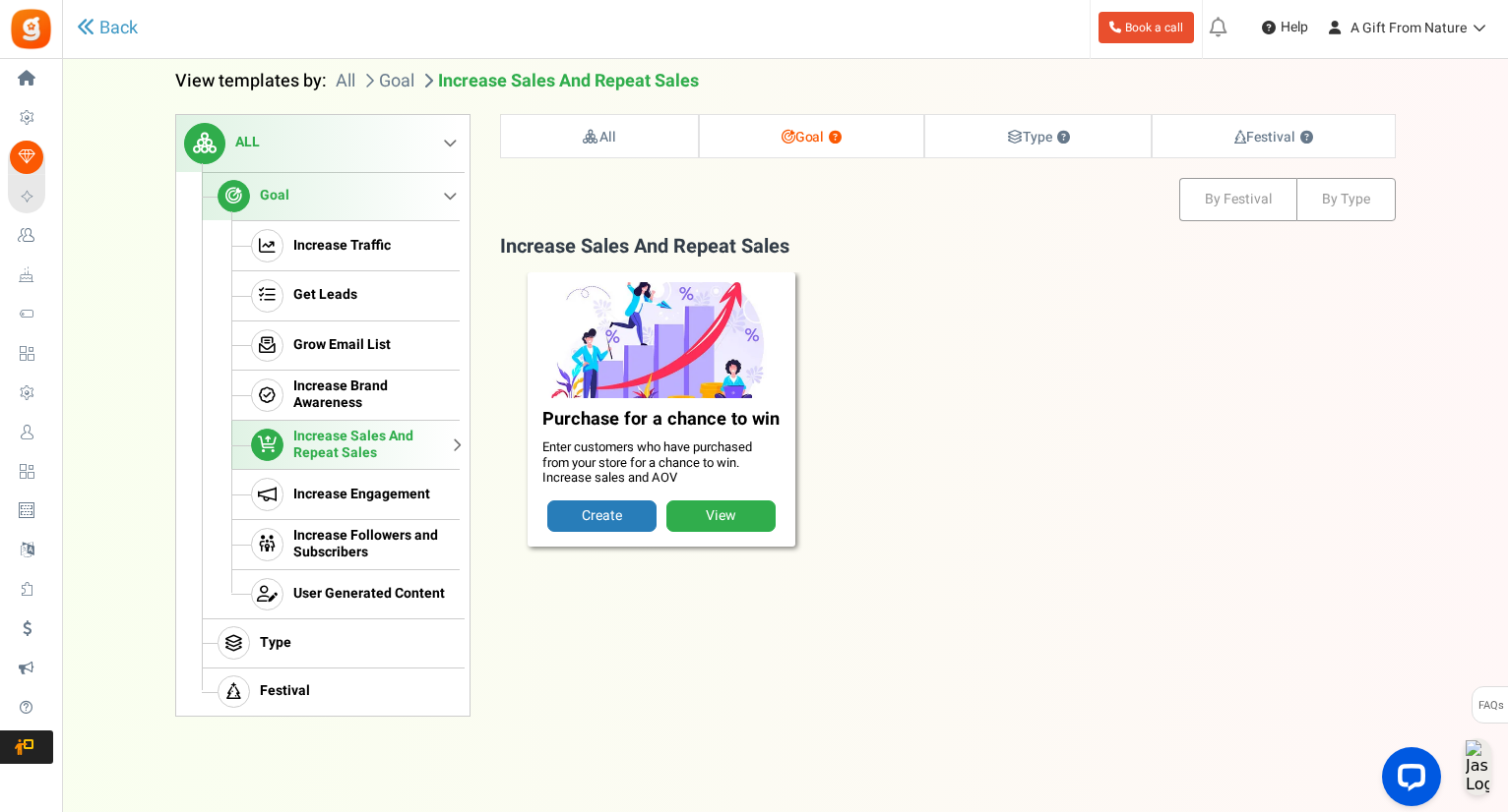
scroll to position [201, 0]
click at [361, 447] on span "Increase Sales And Repeat Sales" at bounding box center [373, 446] width 161 height 34
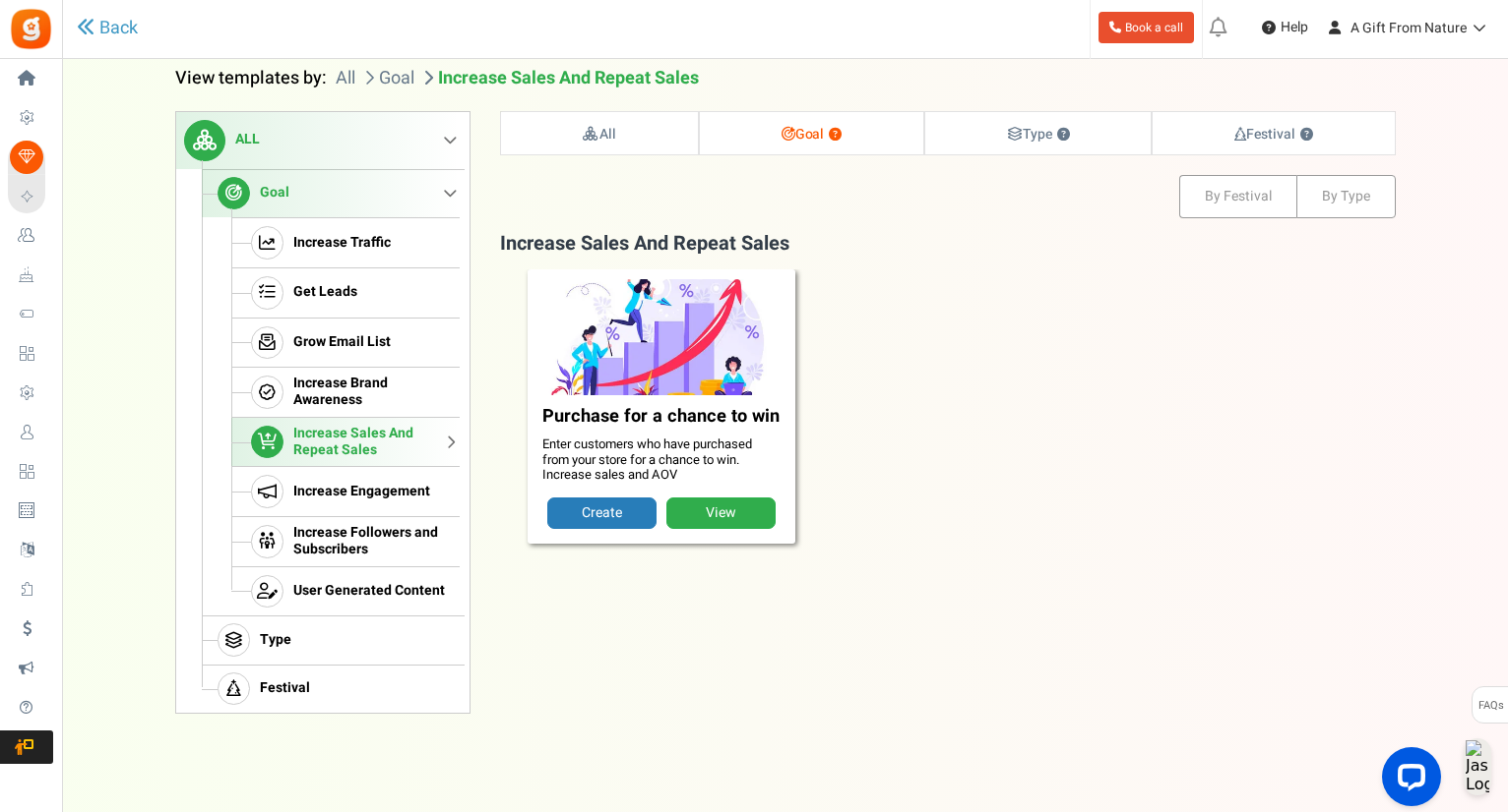
click at [807, 531] on div "Purchase for a chance to win Enter customers who have purchased from your store…" at bounding box center [948, 418] width 856 height 298
click at [374, 392] on span "Increase Brand Awareness" at bounding box center [373, 393] width 161 height 34
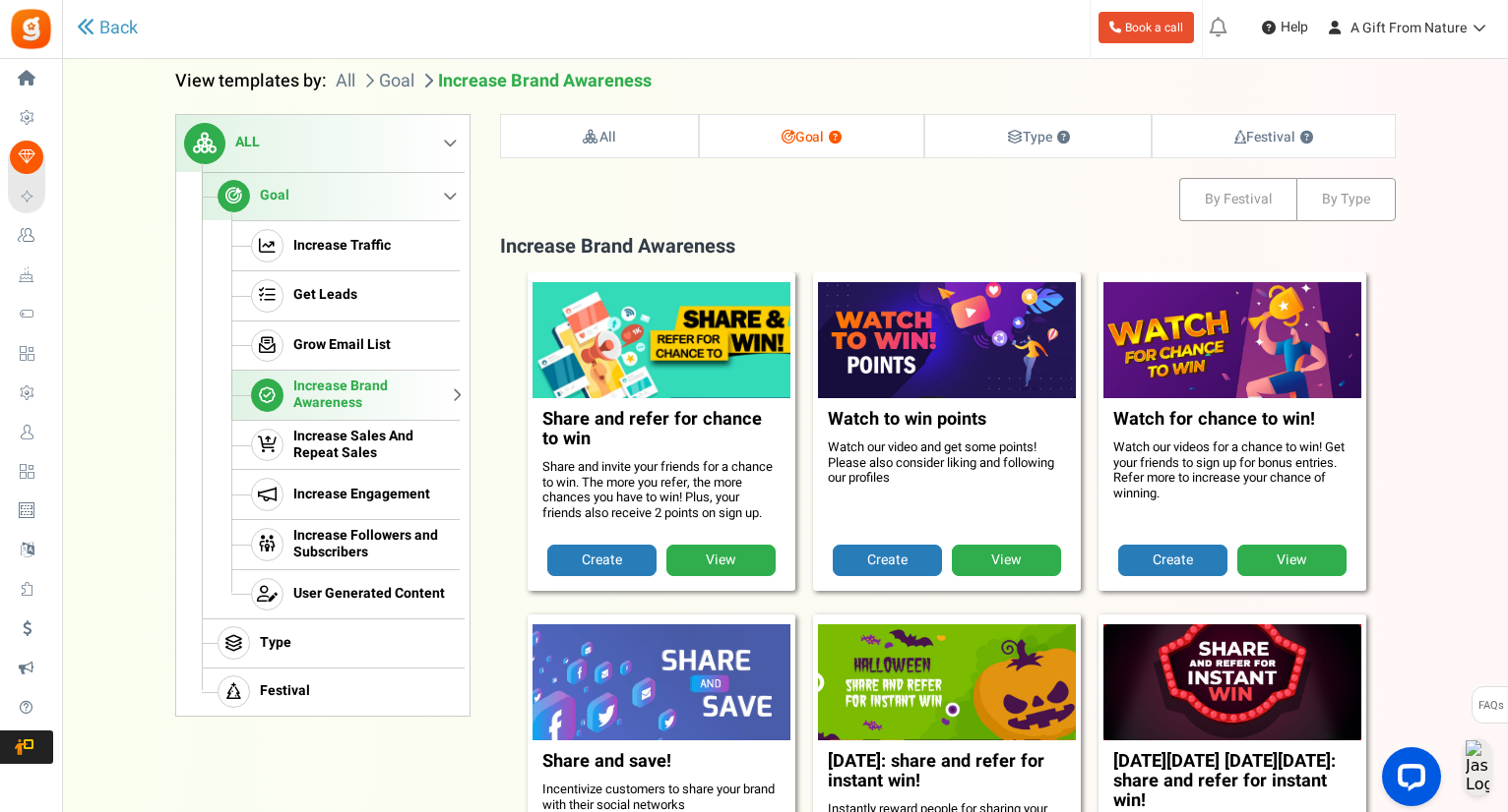
scroll to position [201, 0]
